Goal: Book appointment/travel/reservation

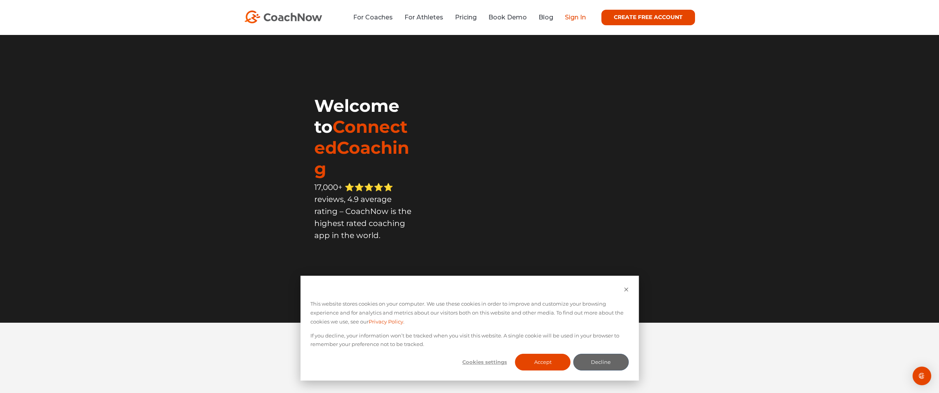
click at [570, 17] on link "Sign In" at bounding box center [575, 17] width 21 height 7
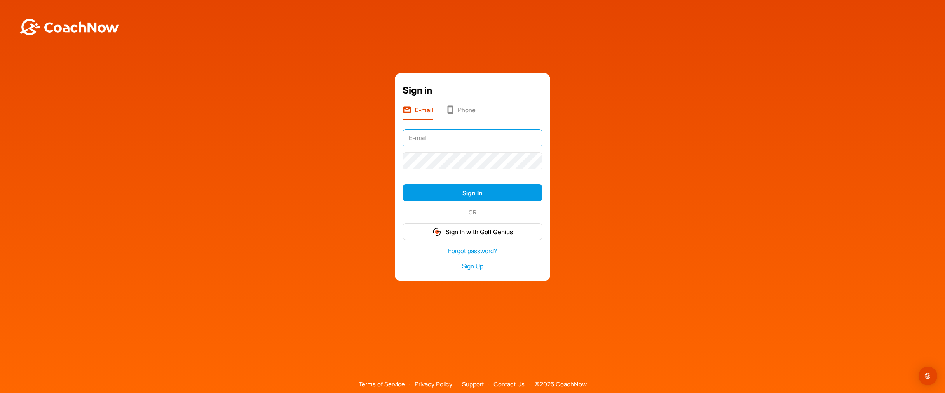
click at [432, 140] on input "text" at bounding box center [472, 137] width 140 height 17
type input "[EMAIL_ADDRESS][PERSON_NAME][PERSON_NAME][DOMAIN_NAME]"
click at [402, 185] on button "Sign In" at bounding box center [472, 193] width 140 height 17
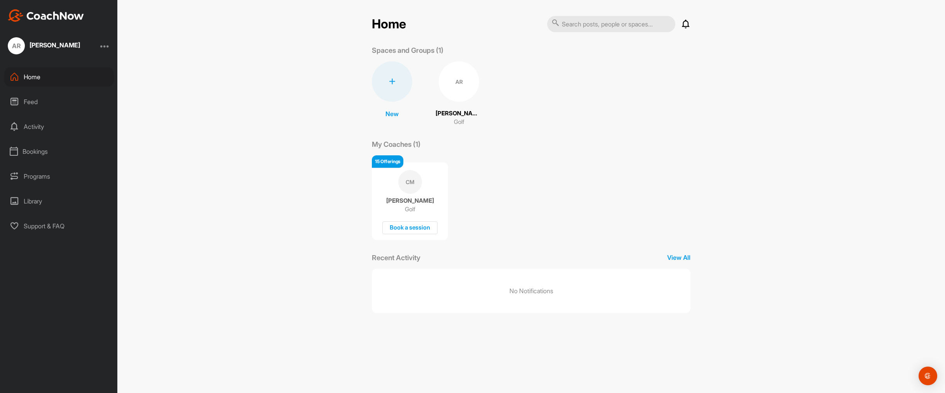
click at [44, 153] on div "Bookings" at bounding box center [59, 151] width 110 height 19
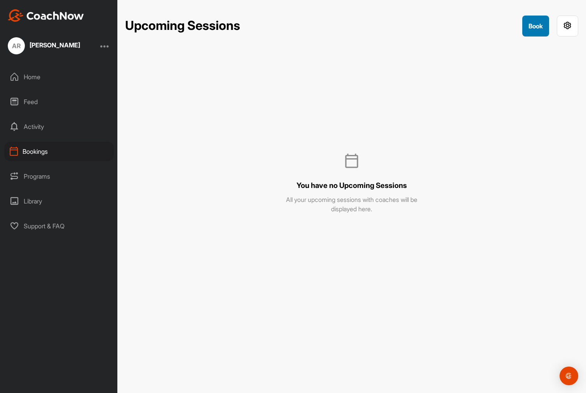
click at [531, 33] on button "Book" at bounding box center [535, 26] width 27 height 21
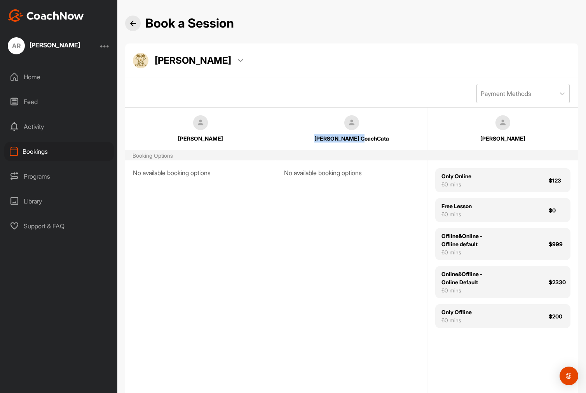
drag, startPoint x: 330, startPoint y: 137, endPoint x: 378, endPoint y: 140, distance: 47.5
click at [378, 140] on div "Chris CoachCata" at bounding box center [351, 138] width 128 height 8
drag, startPoint x: 281, startPoint y: 175, endPoint x: 365, endPoint y: 177, distance: 83.5
click at [366, 177] on div "No available booking options" at bounding box center [351, 286] width 151 height 253
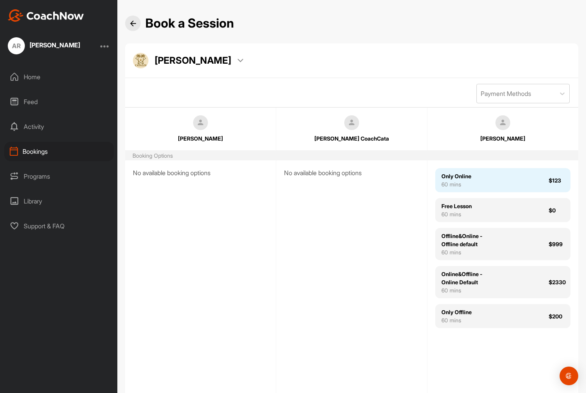
click at [487, 181] on div "Only Online 60 mins $123" at bounding box center [502, 180] width 135 height 24
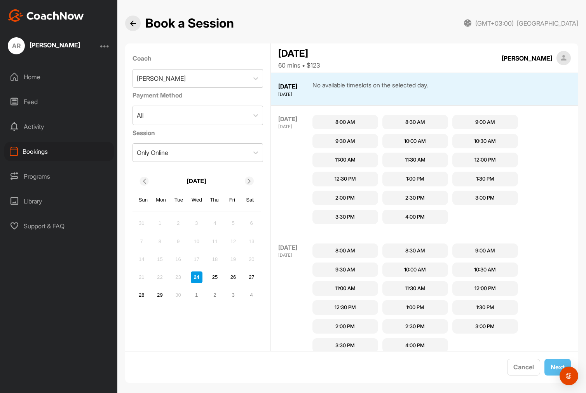
scroll to position [8, 0]
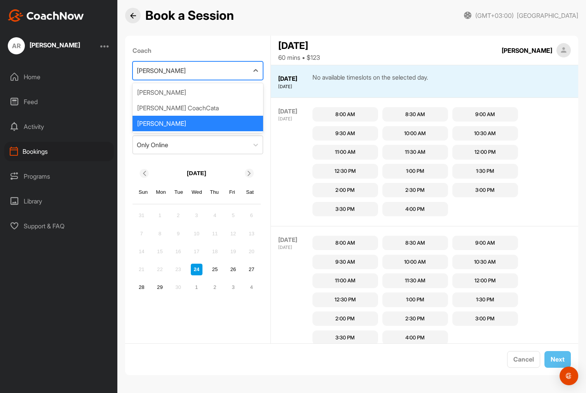
click at [194, 68] on div "Catalin Muntean" at bounding box center [191, 71] width 116 height 18
click at [181, 106] on div "Chris CoachCata" at bounding box center [197, 108] width 131 height 16
